Goal: Task Accomplishment & Management: Use online tool/utility

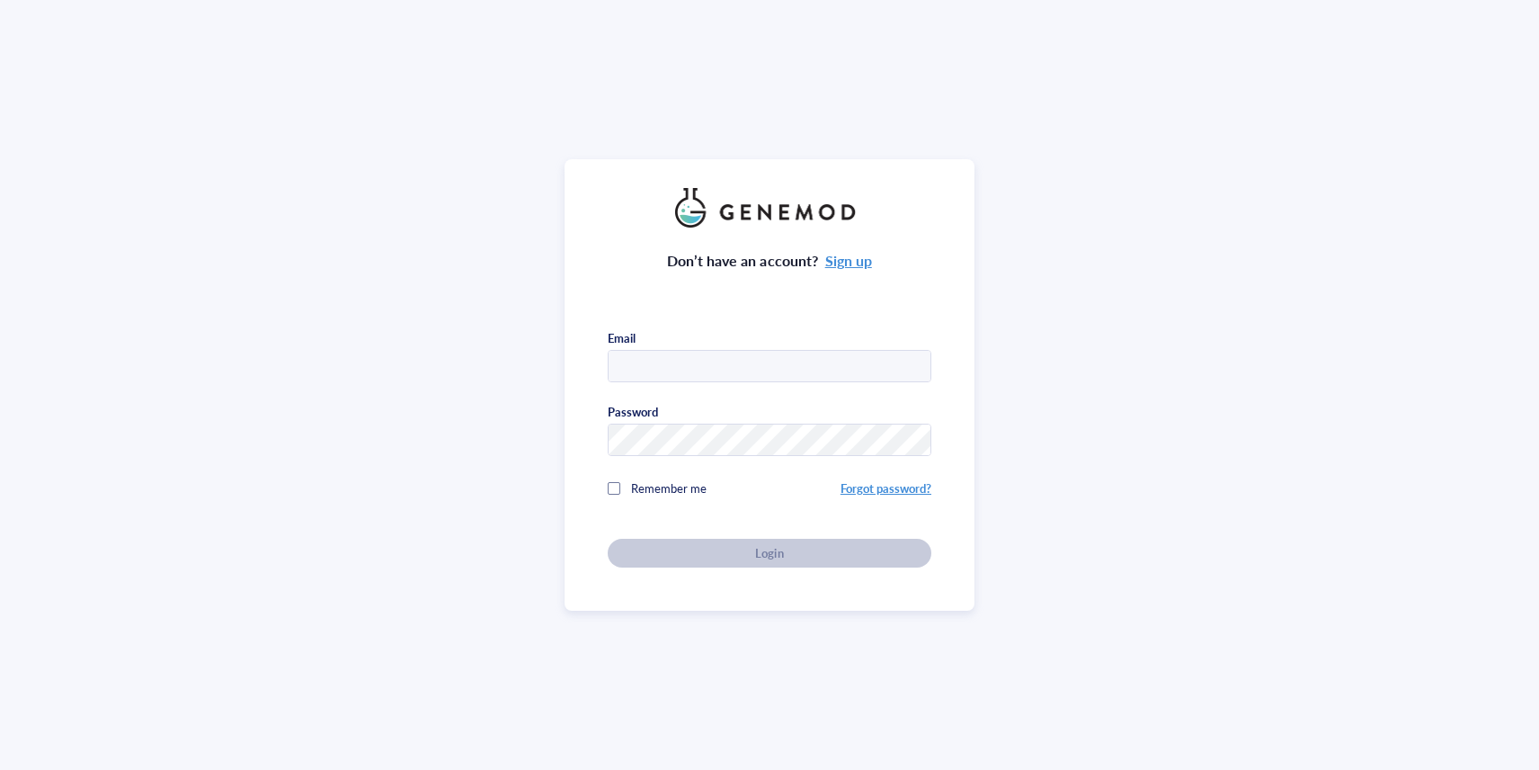
type input "trey@colossal.com"
click at [733, 482] on div "Remember me" at bounding box center [724, 488] width 233 height 36
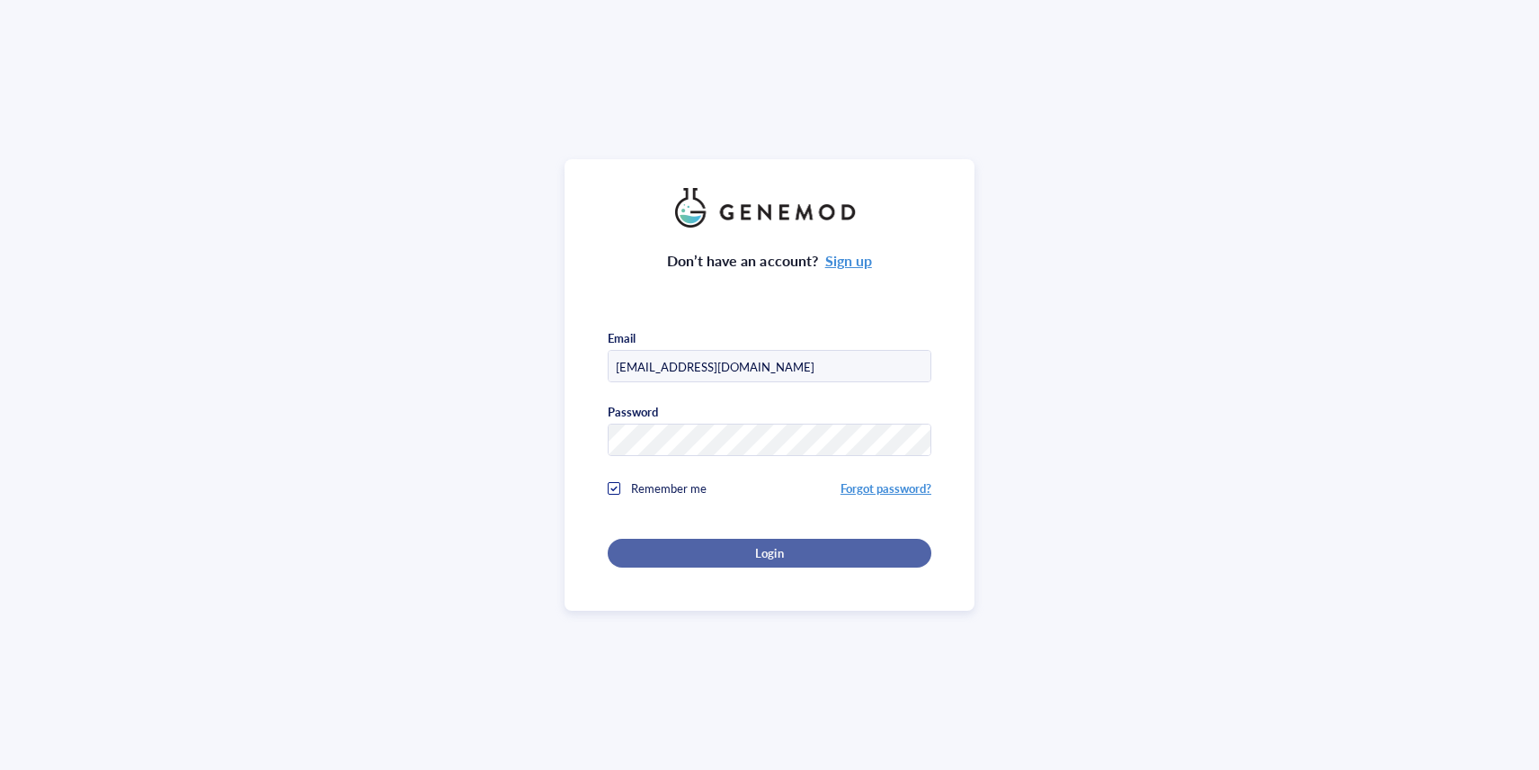
click at [760, 550] on span "Login" at bounding box center [769, 553] width 28 height 16
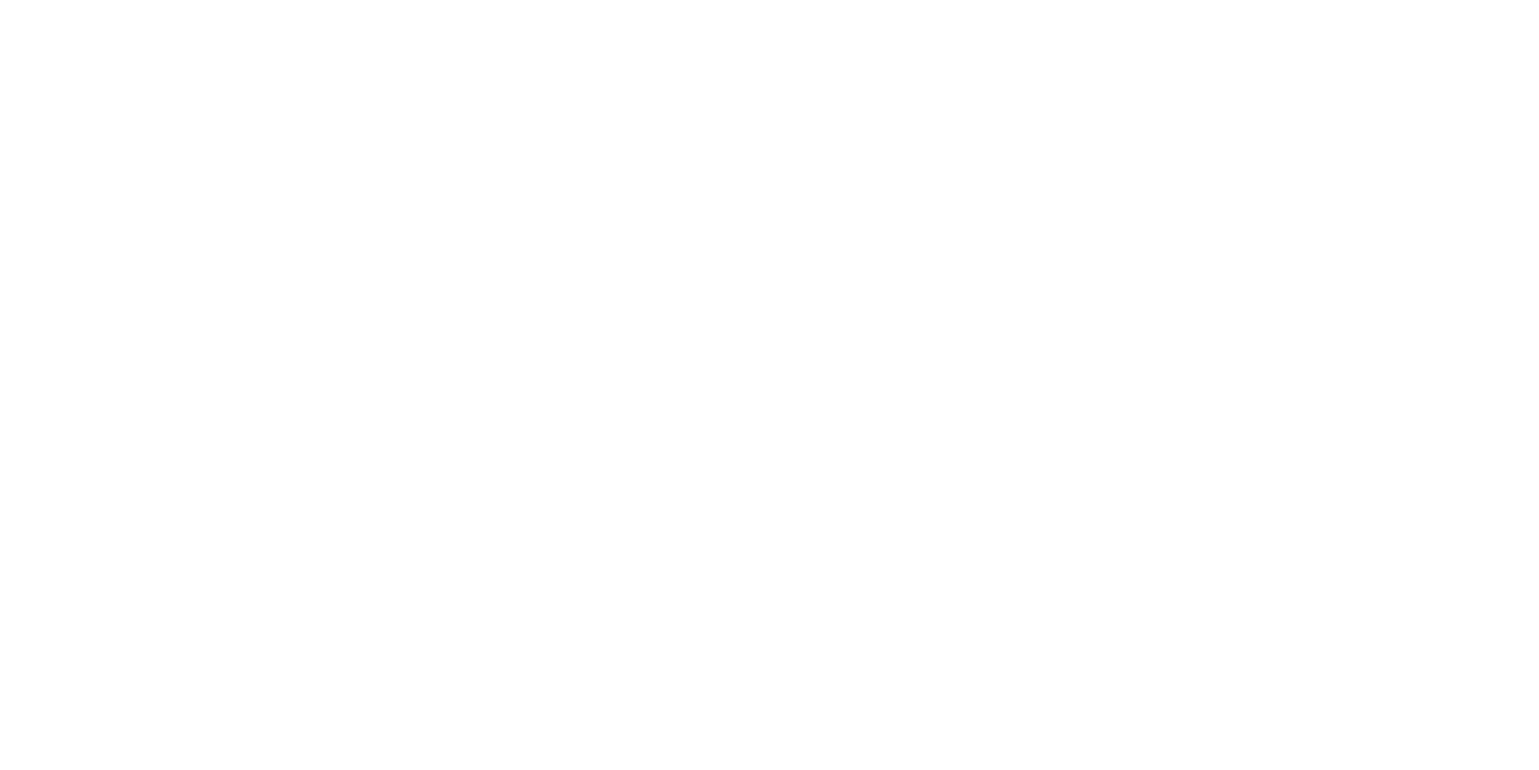
click at [146, 73] on div at bounding box center [769, 385] width 1539 height 770
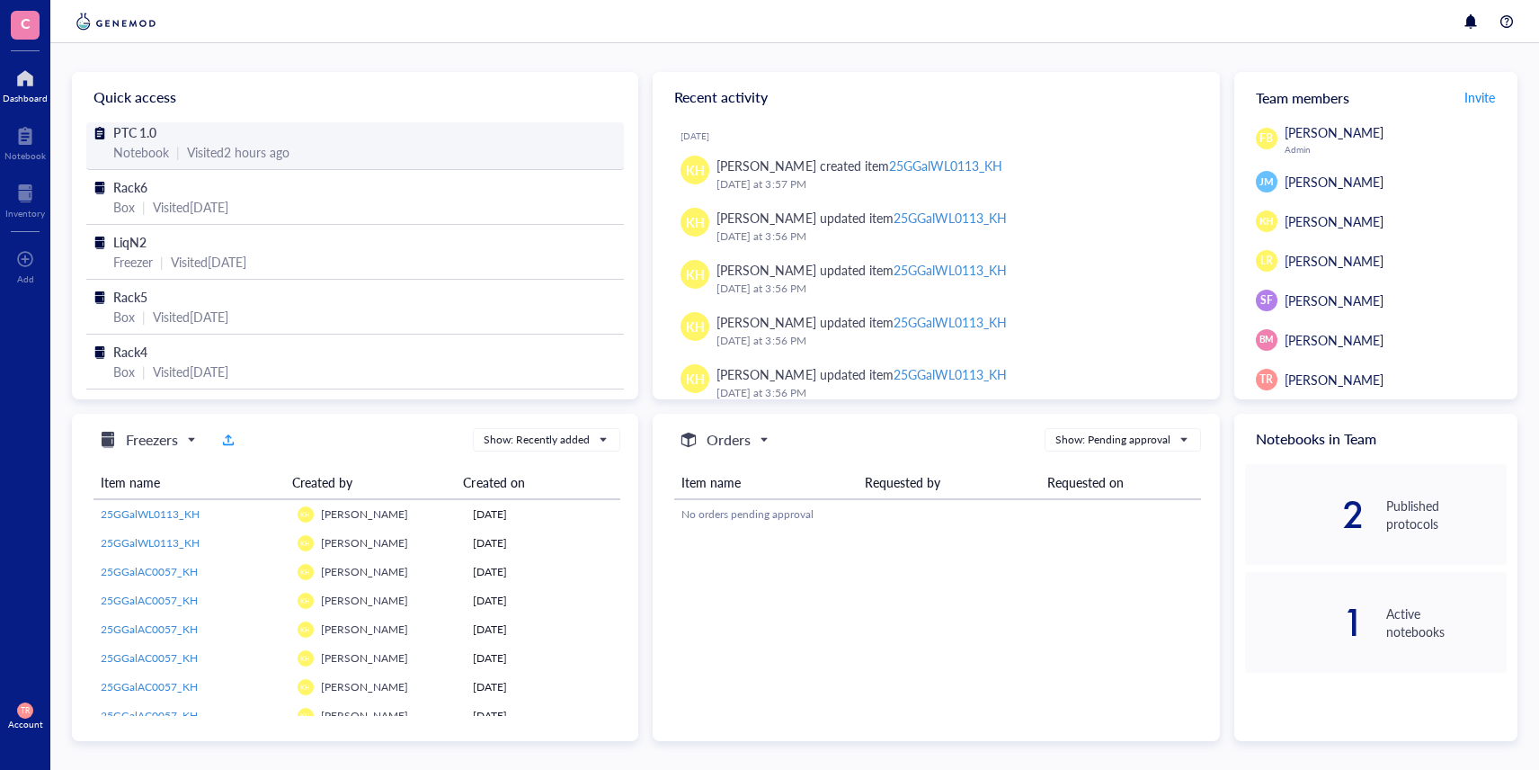
click at [132, 142] on div "Notebook" at bounding box center [141, 152] width 56 height 20
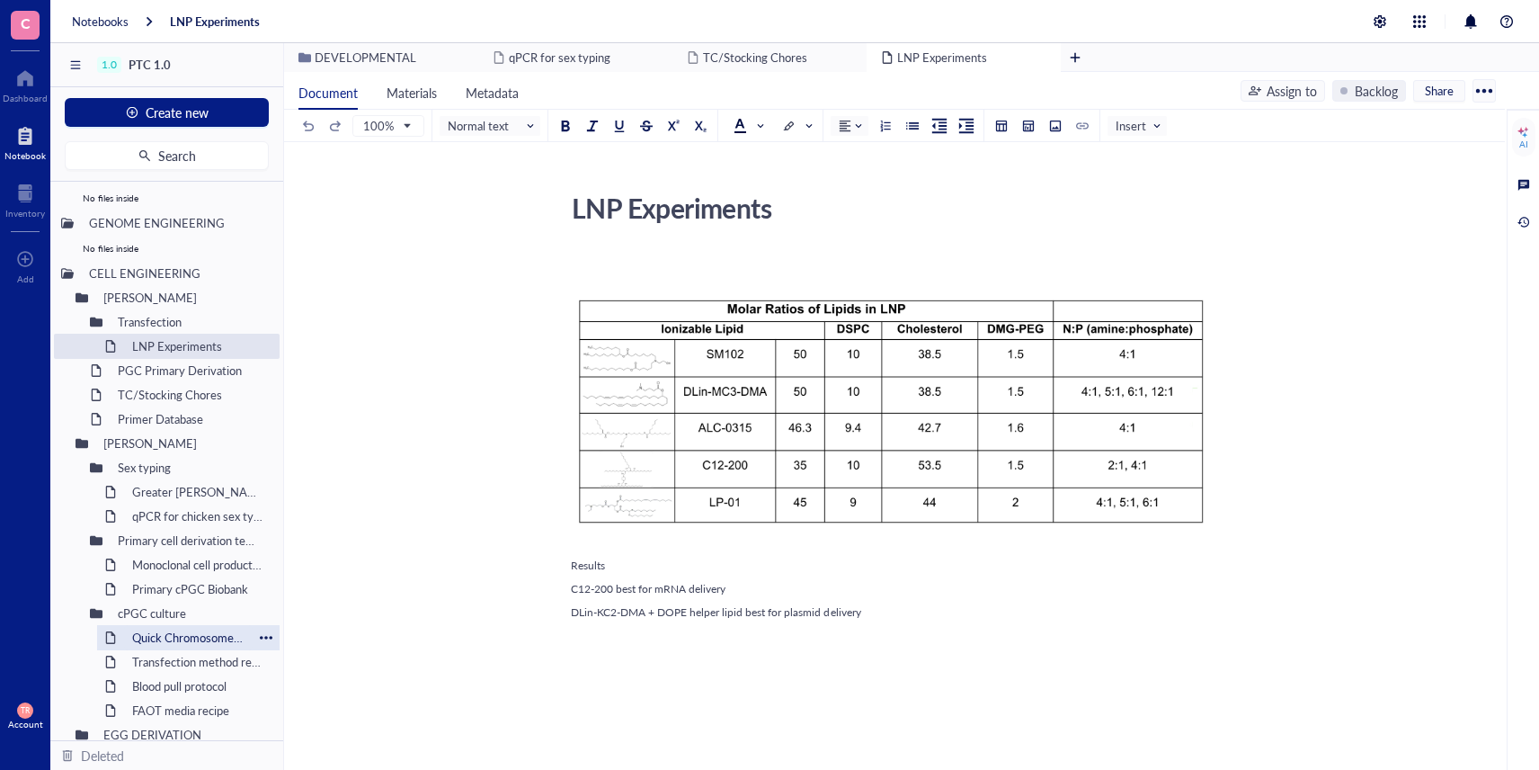
scroll to position [115, 0]
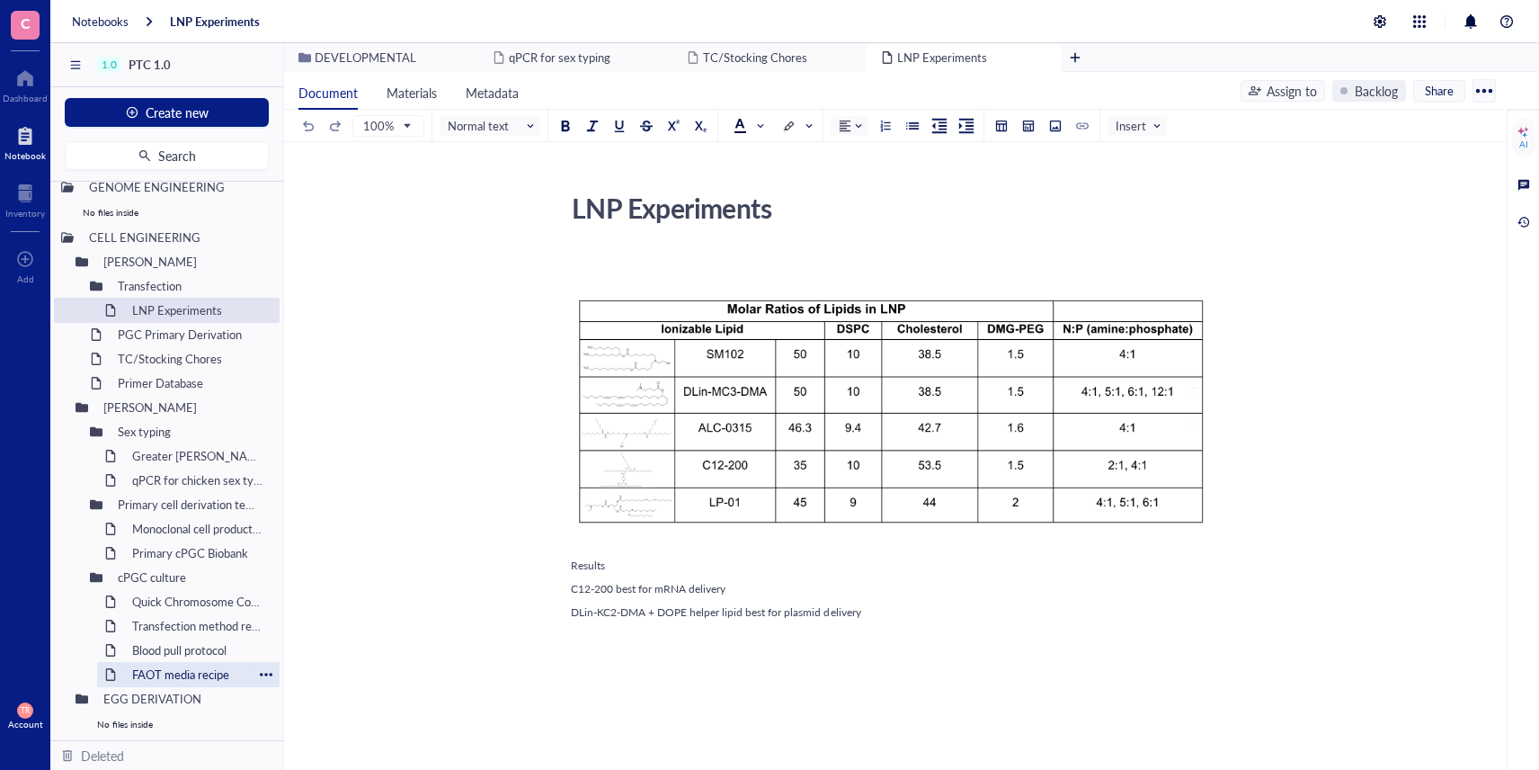
click at [161, 676] on div "FAOT media recipe" at bounding box center [188, 674] width 129 height 25
